Goal: Task Accomplishment & Management: Complete application form

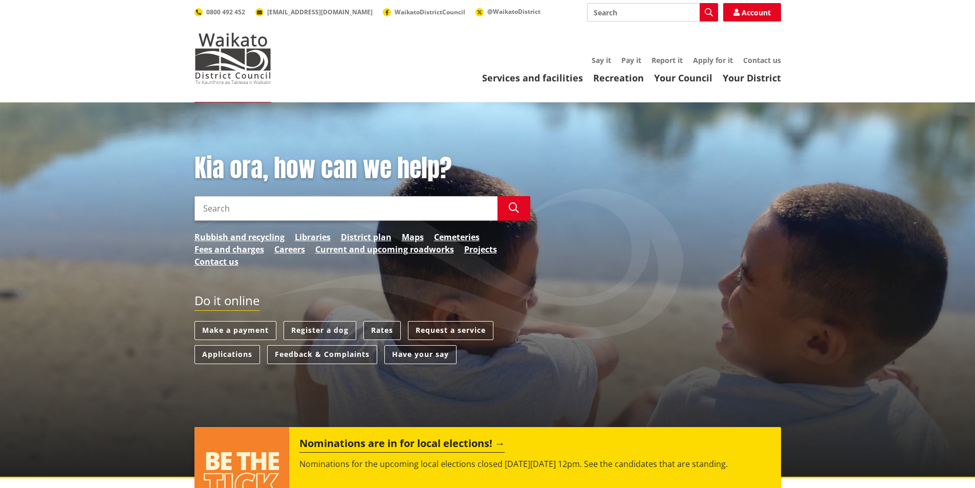
click at [391, 325] on link "Rates" at bounding box center [382, 330] width 37 height 19
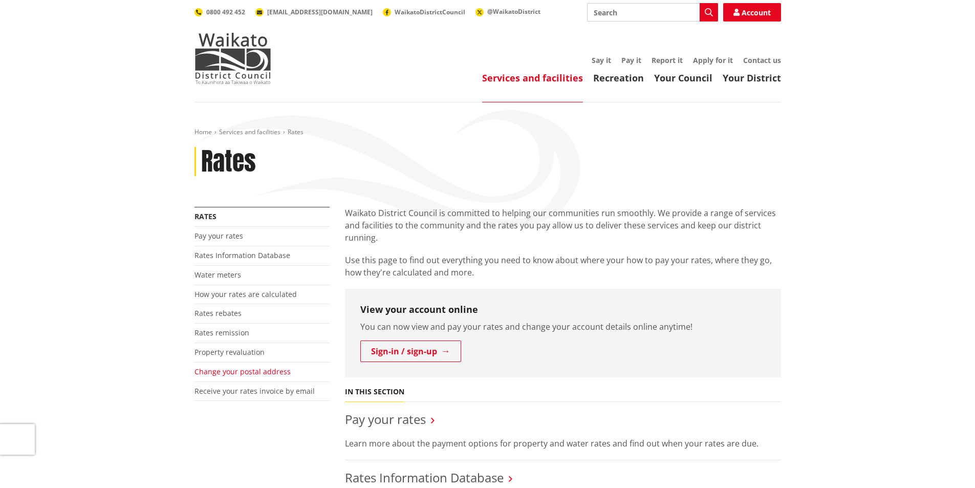
click at [223, 373] on link "Change your postal address" at bounding box center [243, 372] width 96 height 10
